Goal: Transaction & Acquisition: Purchase product/service

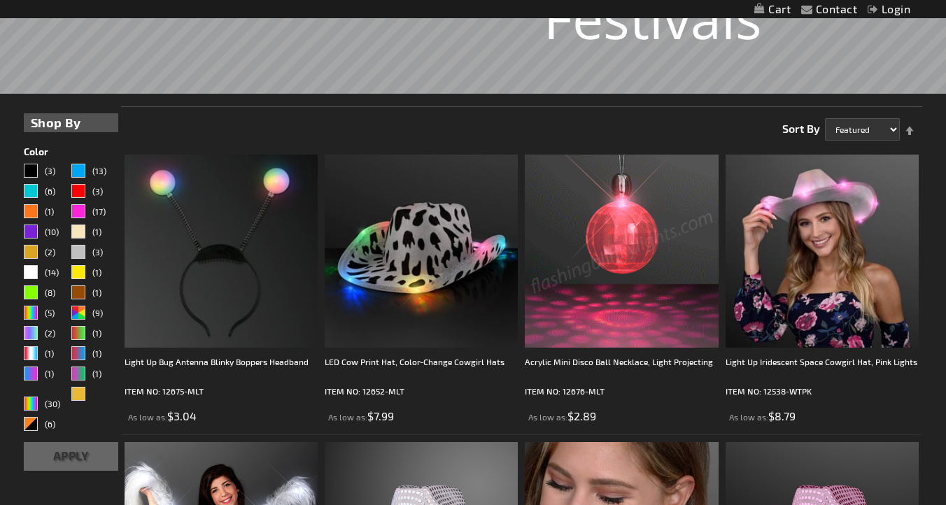
scroll to position [281, 0]
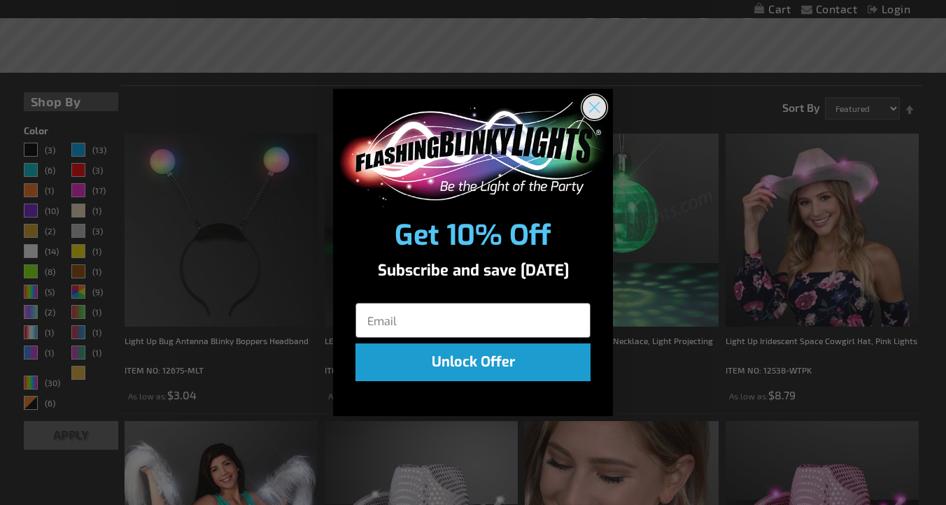
click at [593, 100] on circle "Close dialog" at bounding box center [594, 106] width 23 height 23
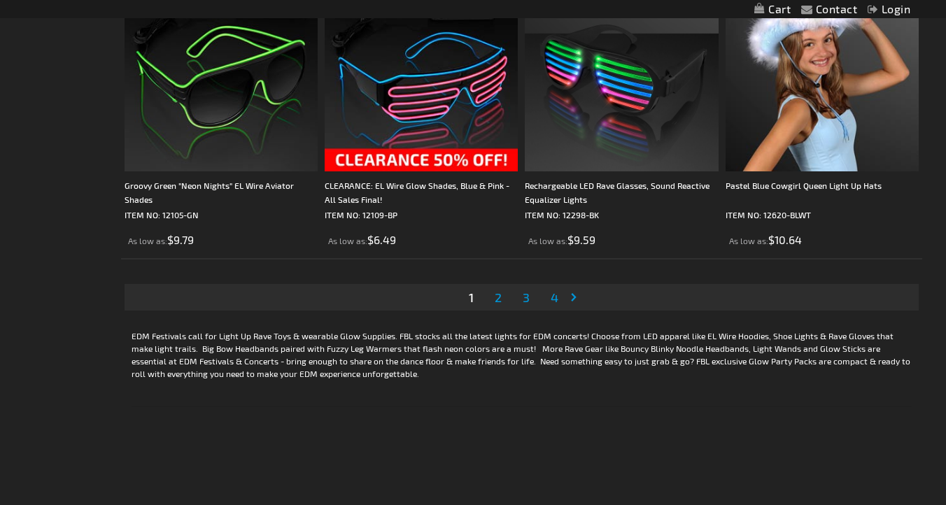
scroll to position [4490, 0]
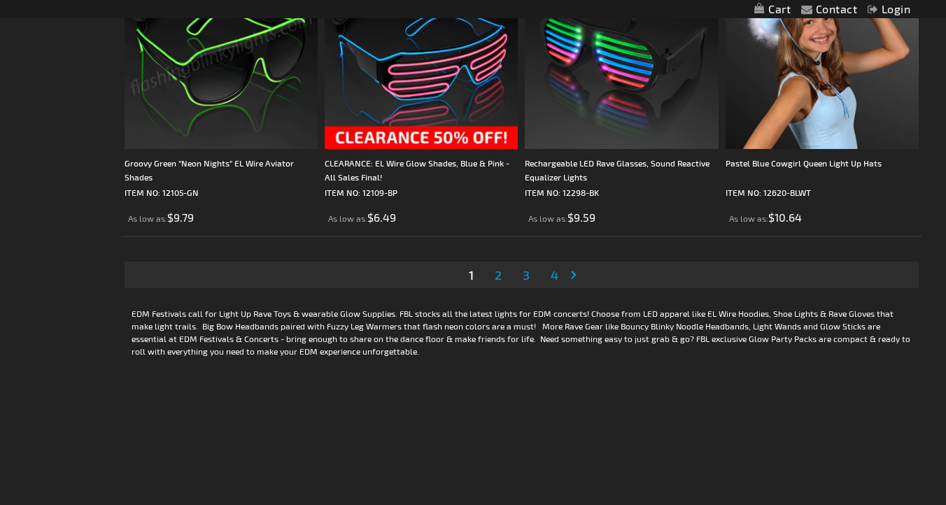
click at [505, 285] on li "Page 2" at bounding box center [498, 275] width 27 height 27
click at [496, 283] on span "2" at bounding box center [498, 274] width 7 height 15
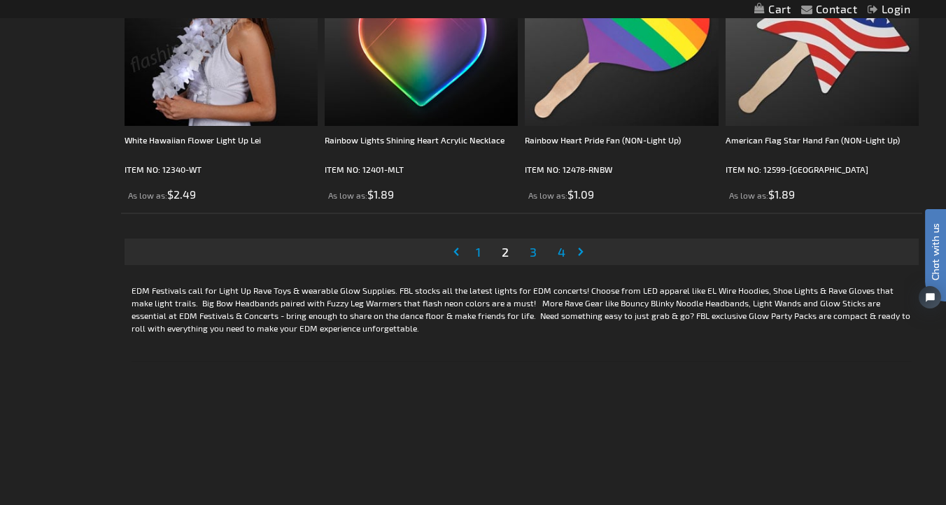
scroll to position [4673, 0]
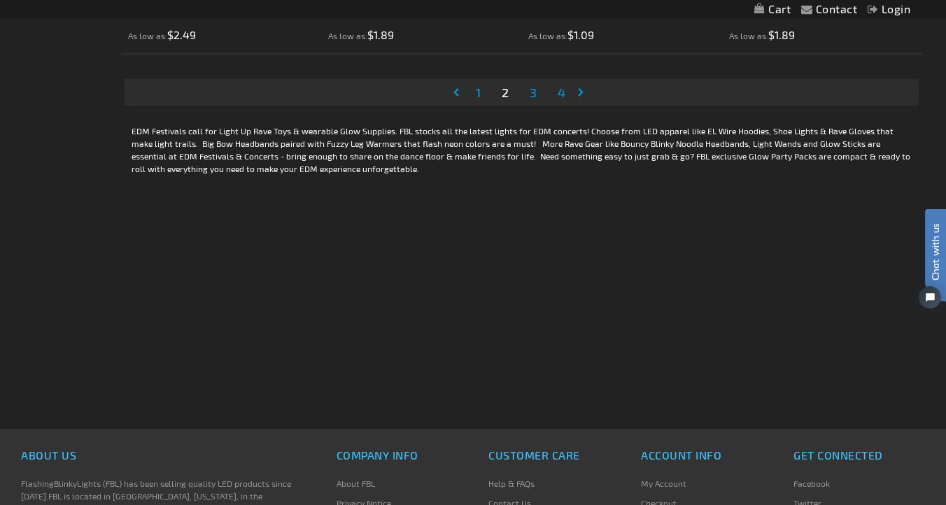
click at [534, 100] on span "3" at bounding box center [533, 92] width 7 height 15
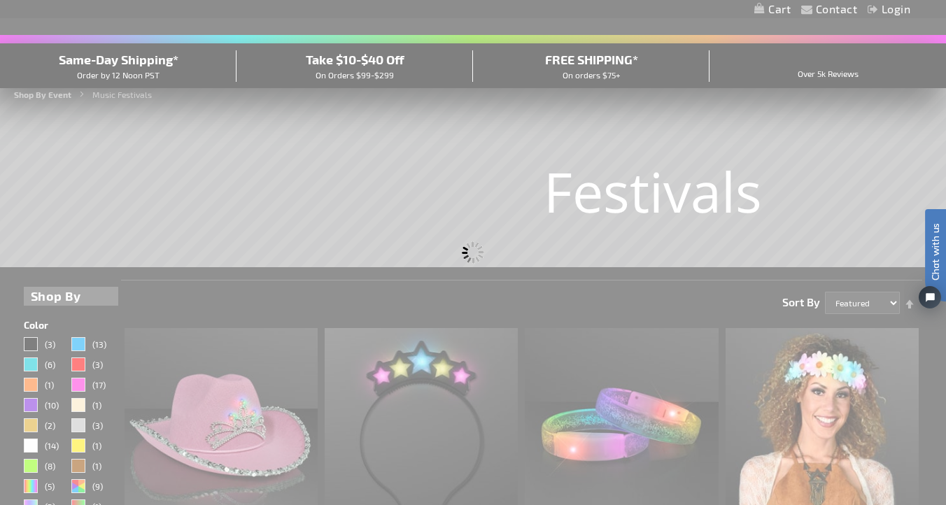
scroll to position [45, 0]
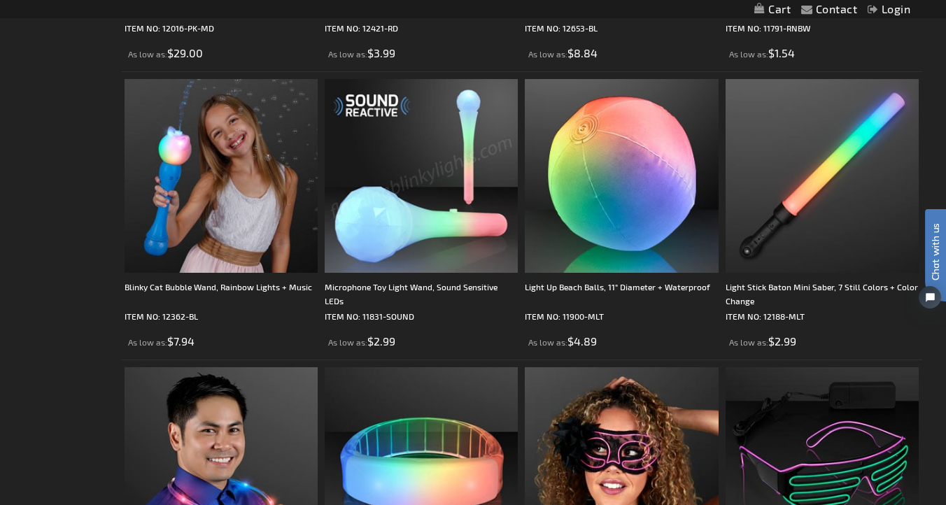
scroll to position [4445, 0]
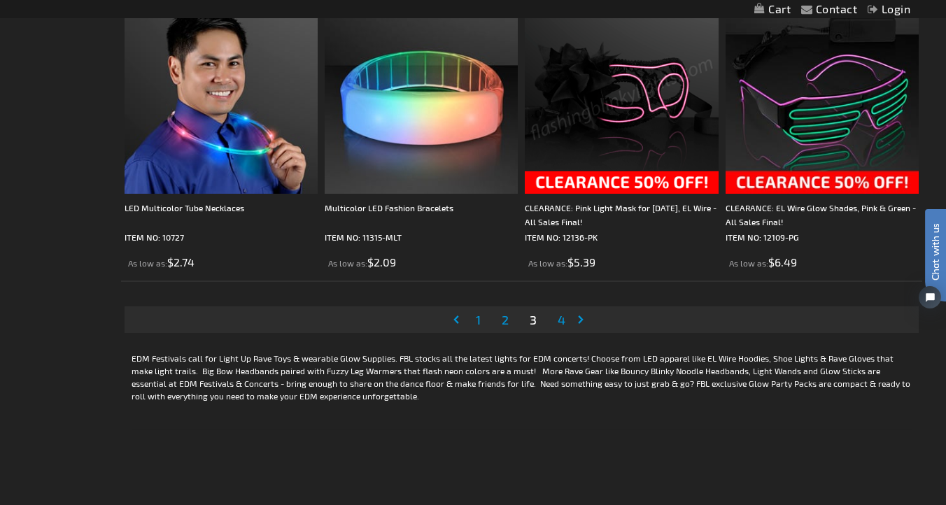
click at [577, 324] on link "Page Next" at bounding box center [584, 319] width 14 height 21
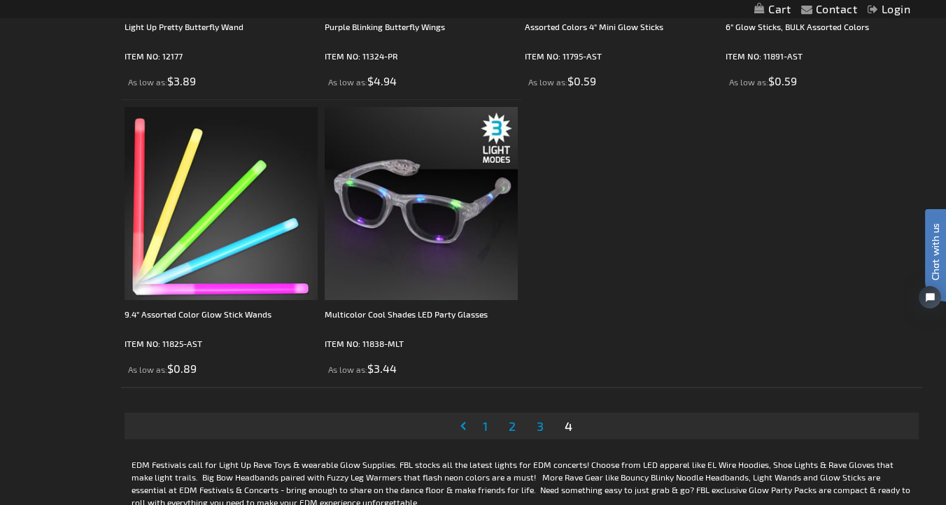
scroll to position [3200, 0]
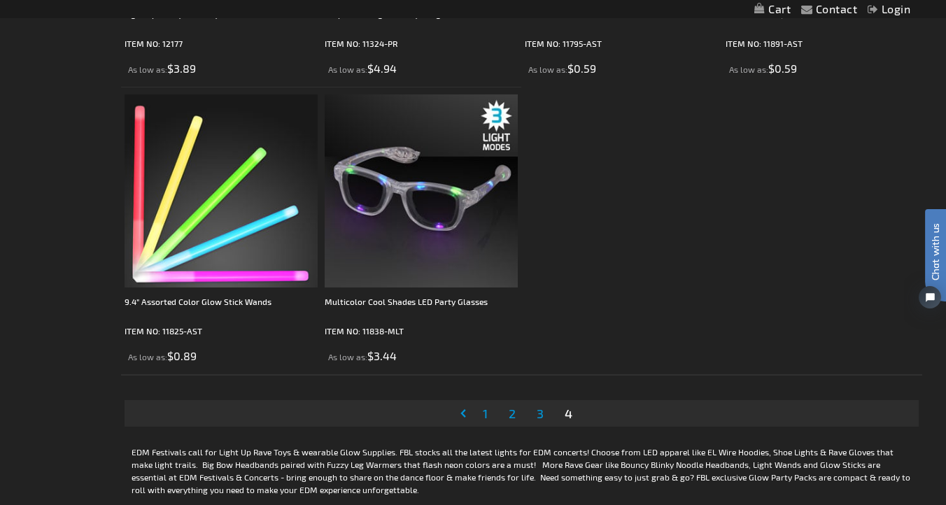
click at [483, 417] on span "1" at bounding box center [485, 413] width 5 height 15
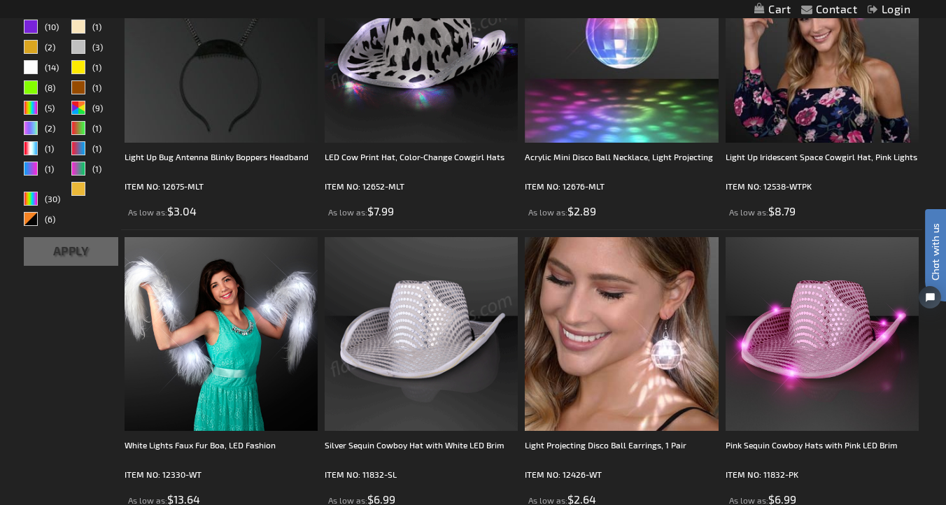
scroll to position [475, 0]
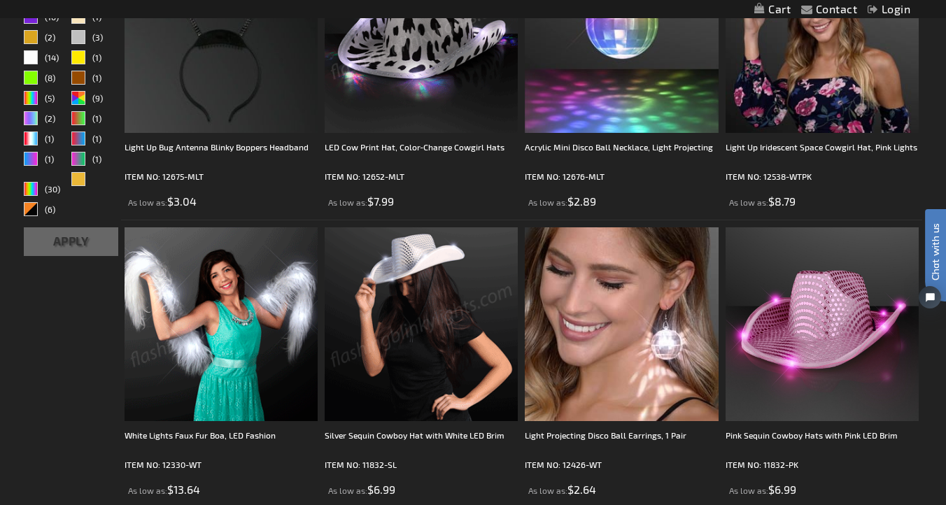
click at [281, 337] on img at bounding box center [221, 323] width 193 height 193
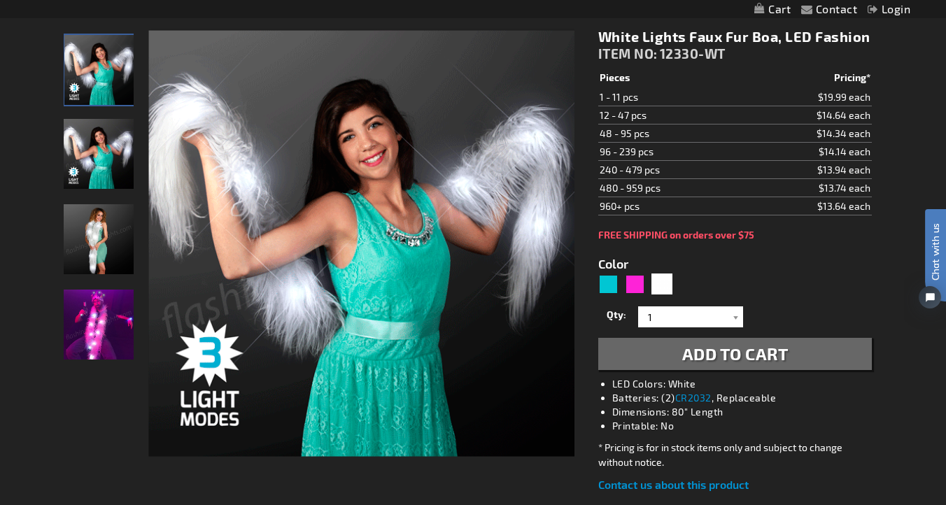
scroll to position [181, 0]
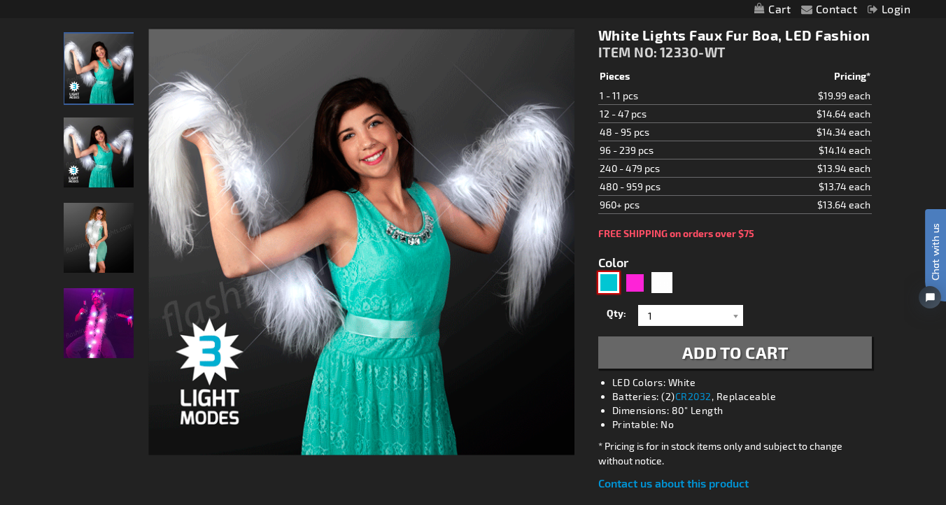
click at [605, 279] on div "Turquoise" at bounding box center [608, 282] width 21 height 21
type input "5653"
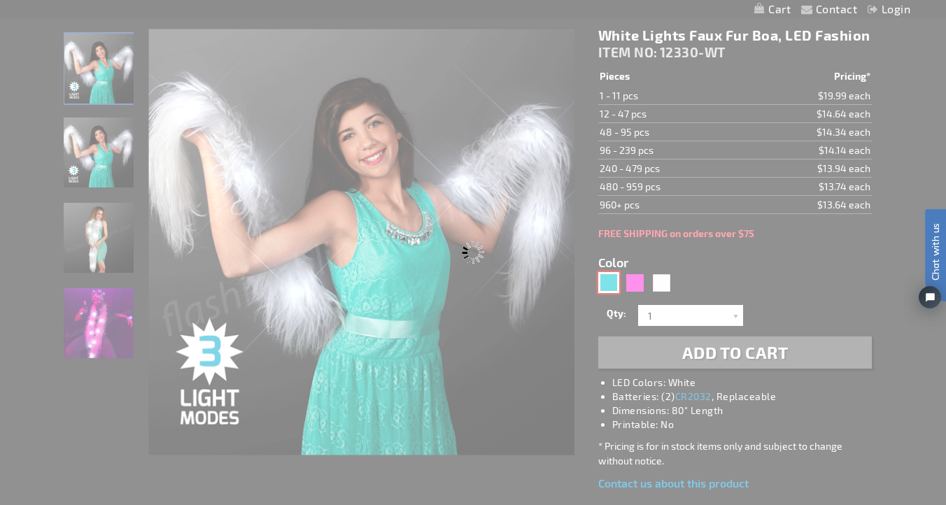
type input "12330-AQ"
type input "Customize - Aqua Glam Light Up Faux Fur Boa - ITEM NO: 12330-AQ"
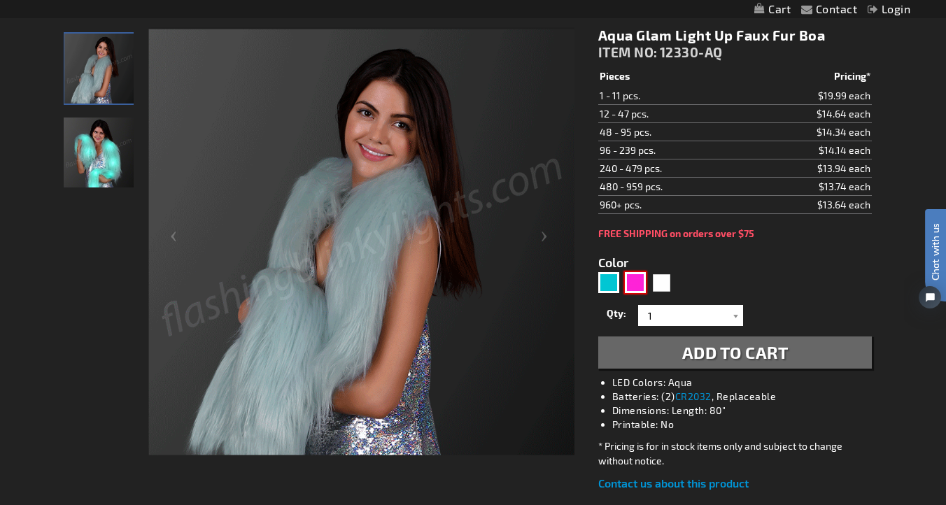
click at [641, 281] on div "Pink" at bounding box center [635, 282] width 21 height 21
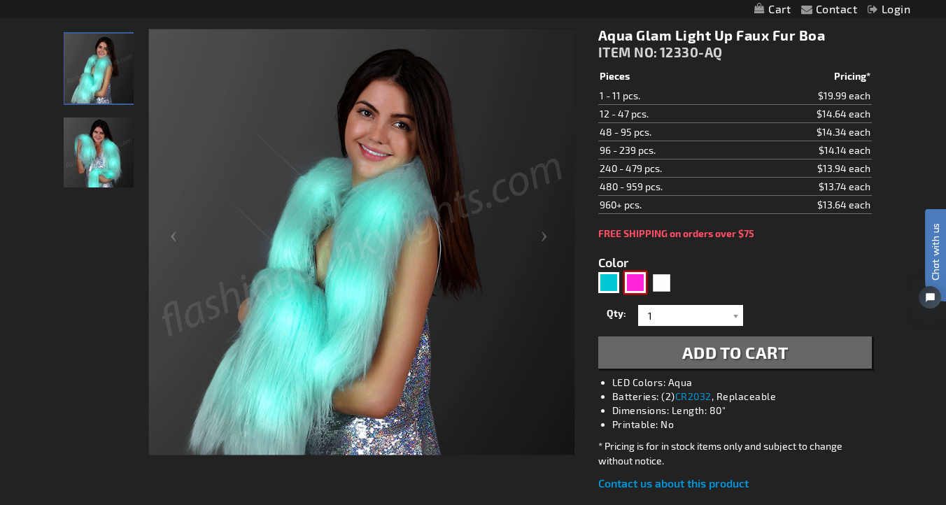
type input "5639"
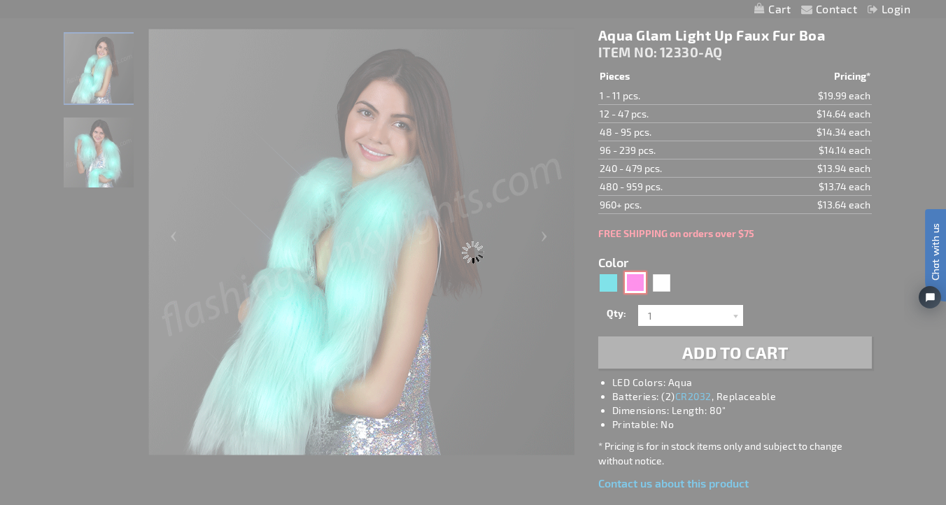
type input "12330-PK"
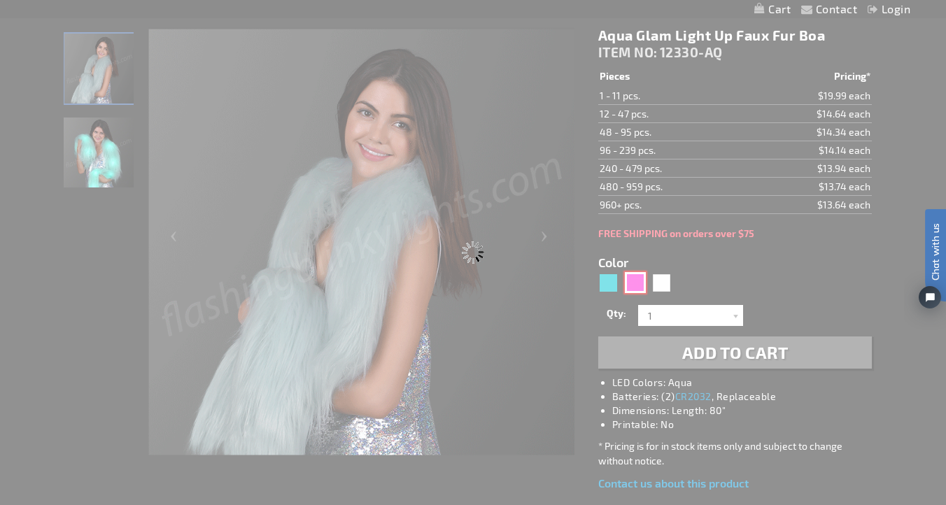
type input "Customize - Pink Glam Light Up Faux Fur Boa - ITEM NO: 12330-PK"
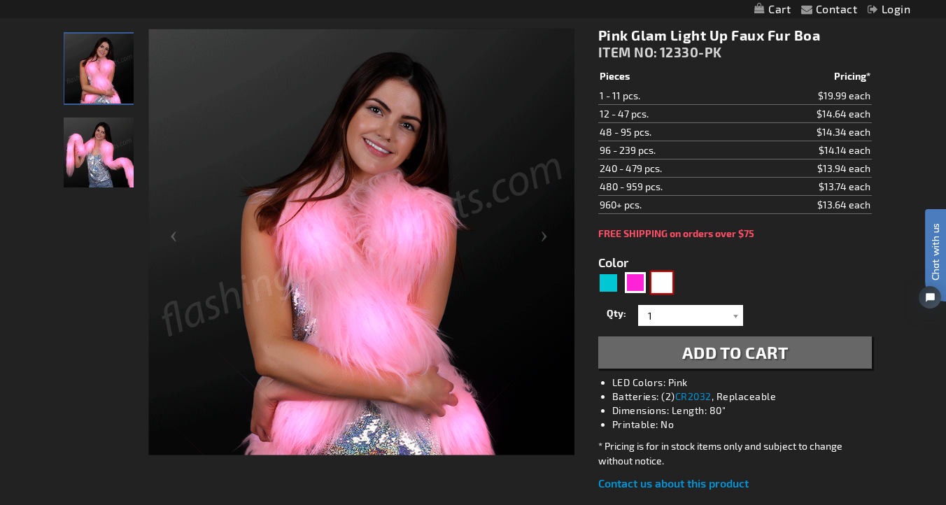
click at [670, 285] on div "White" at bounding box center [662, 282] width 21 height 21
type input "5646"
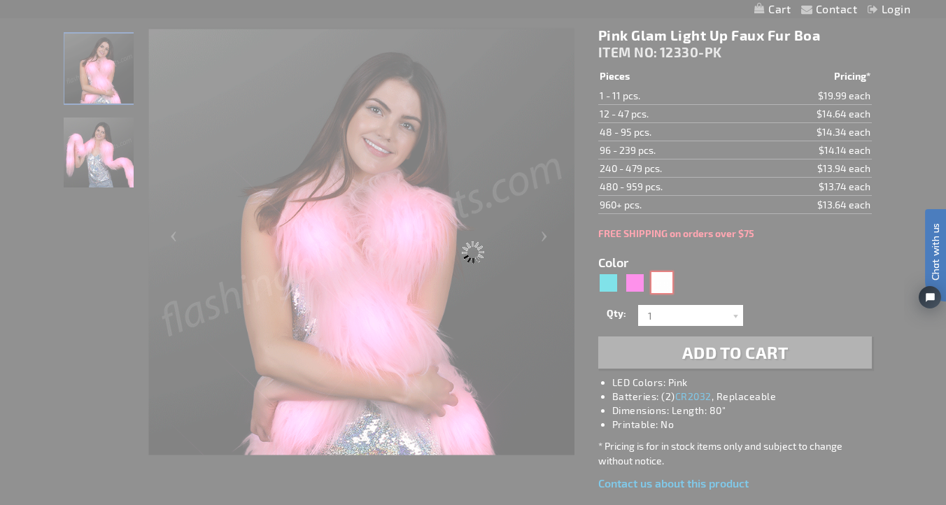
type input "12330-WT"
type input "Customize - White Lights Faux Fur Boa, LED Fashion - ITEM NO: 12330-WT"
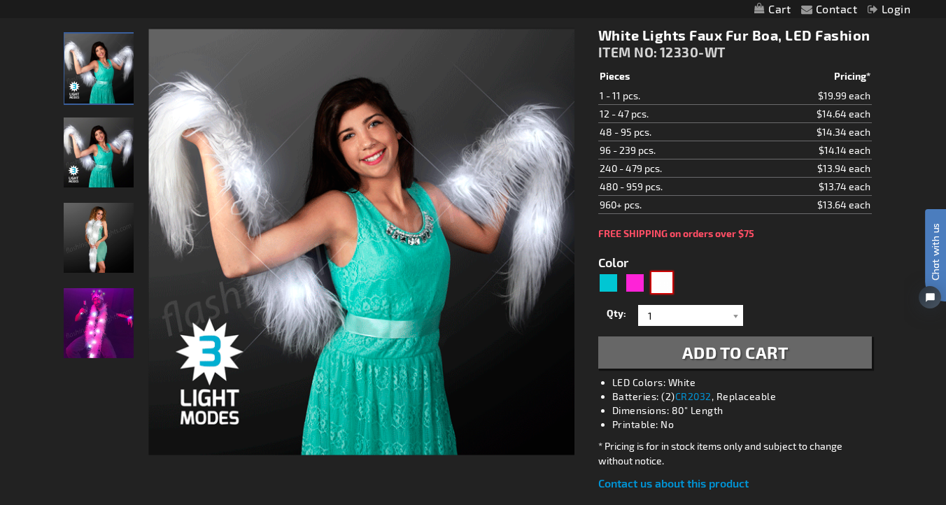
click at [108, 172] on img at bounding box center [99, 153] width 70 height 70
click at [113, 220] on img at bounding box center [99, 238] width 70 height 70
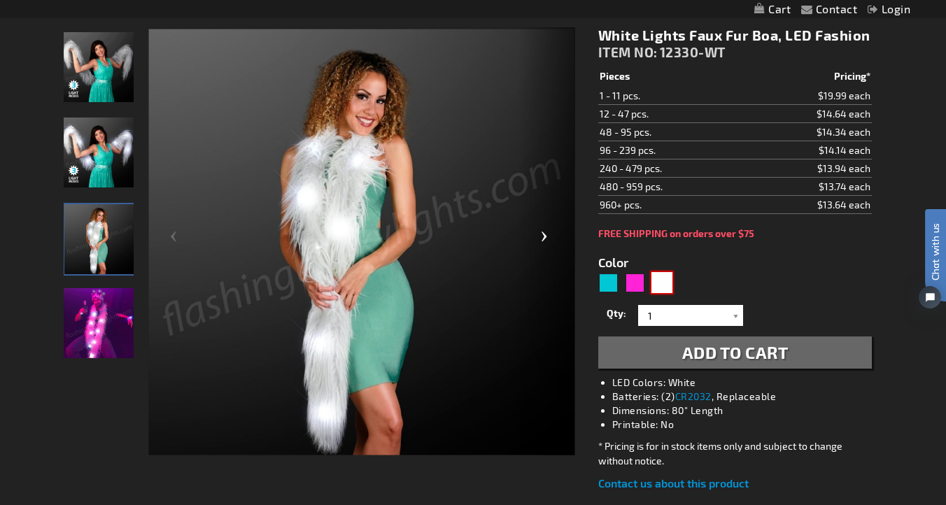
click at [544, 234] on div "Next" at bounding box center [547, 242] width 56 height 430
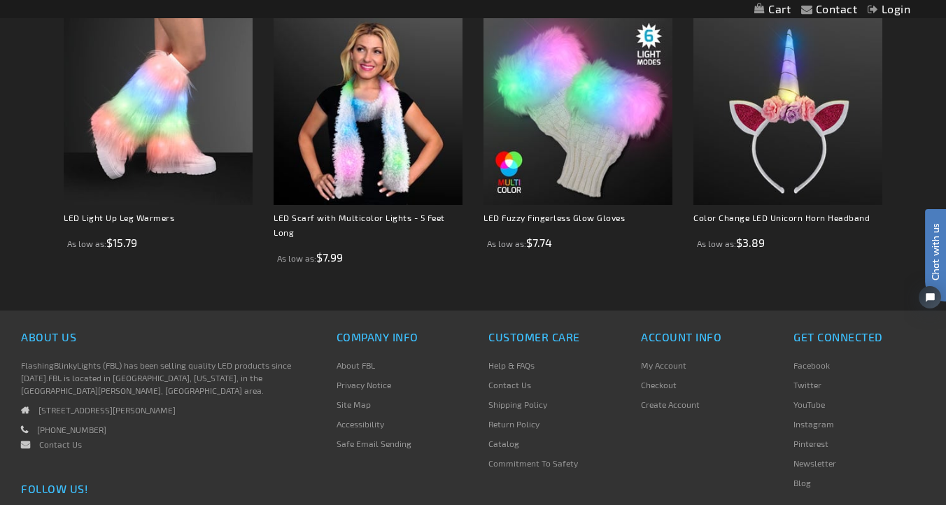
scroll to position [1009, 0]
